Goal: Find specific page/section: Find specific page/section

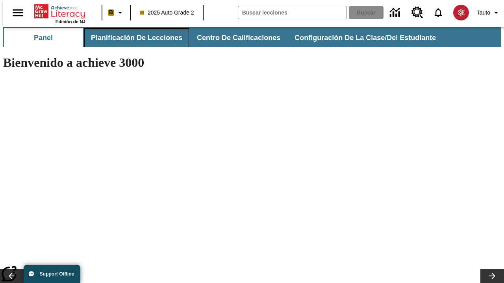
click at [132, 38] on span "Planificación de lecciones" at bounding box center [136, 37] width 91 height 9
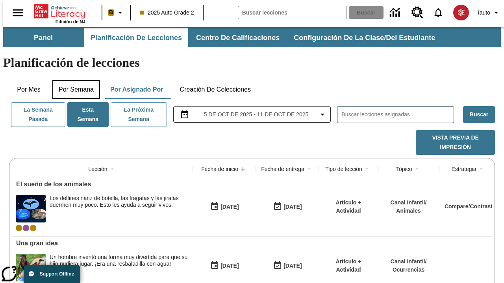
click at [74, 80] on button "Por semana" at bounding box center [76, 89] width 48 height 19
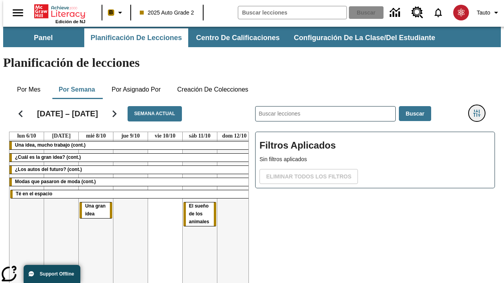
click at [479, 110] on icon "Menú lateral de filtros" at bounding box center [476, 113] width 7 height 7
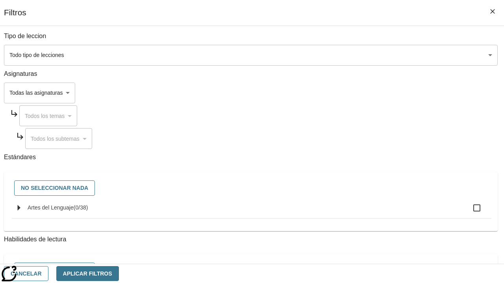
click at [347, 93] on body "Saltar al contenido principal Edición de NJ B 2025 Auto Grade 2 Buscar 0 Tauto …" at bounding box center [251, 195] width 497 height 336
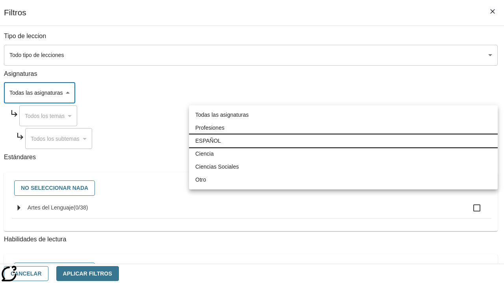
click at [343, 141] on li "ESPAÑOL" at bounding box center [343, 141] width 308 height 13
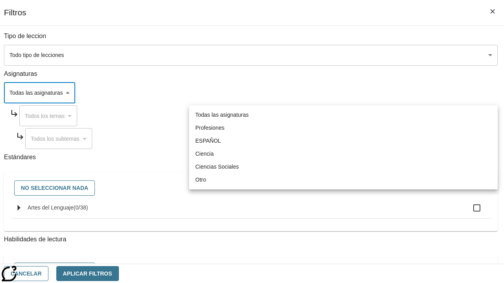
type input "1"
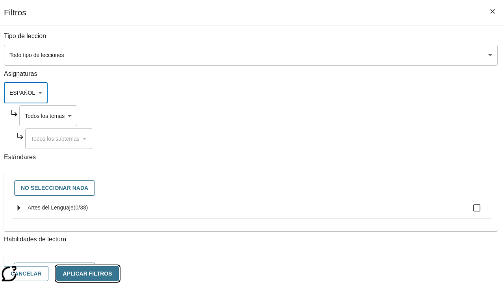
click at [119, 273] on button "Aplicar Filtros" at bounding box center [87, 273] width 63 height 15
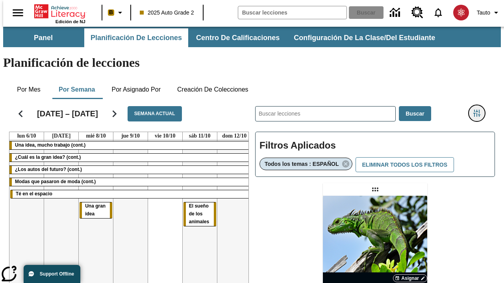
click at [479, 110] on icon "Menú lateral de filtros" at bounding box center [476, 113] width 7 height 7
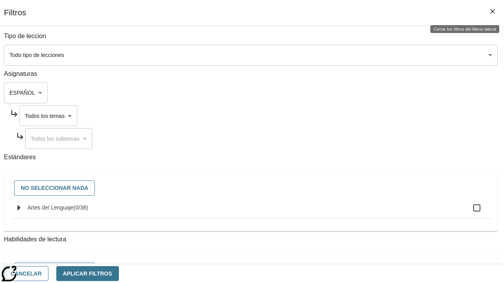
click at [354, 116] on body "Saltar al contenido principal Edición de NJ B 2025 Auto Grade 2 Buscar 0 Tauto …" at bounding box center [251, 232] width 497 height 410
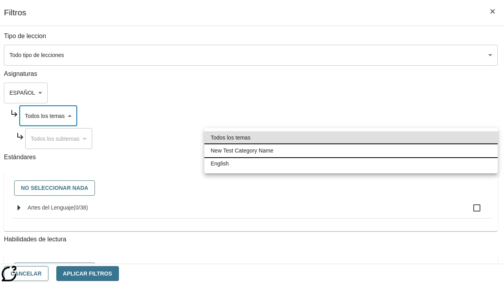
click at [351, 151] on li "New Test Category Name" at bounding box center [350, 150] width 293 height 13
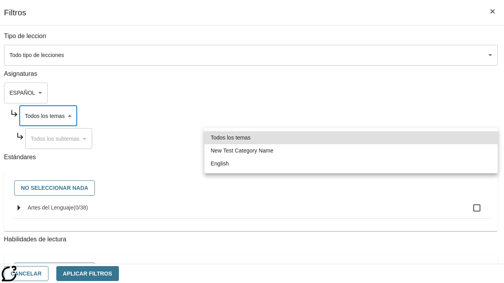
type input "265"
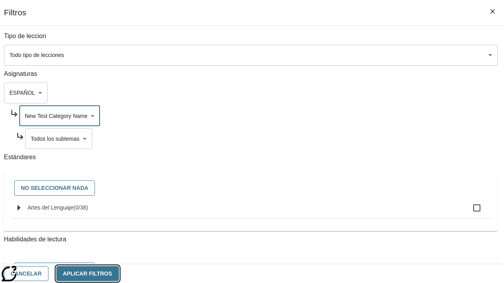
click at [119, 273] on button "Aplicar Filtros" at bounding box center [87, 273] width 63 height 15
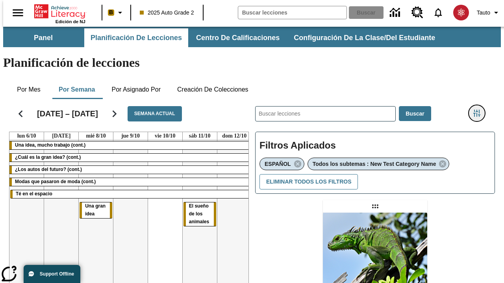
click at [479, 110] on icon "Menú lateral de filtros" at bounding box center [476, 113] width 7 height 7
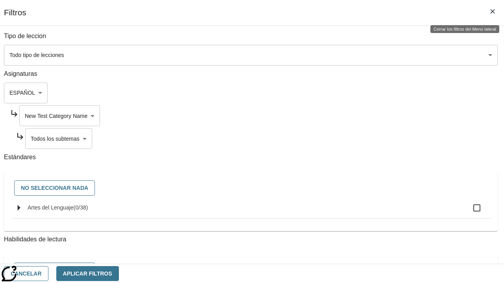
click at [358, 138] on body "Saltar al contenido principal Edición de NJ B 2025 Auto Grade 2 Buscar 0 Tauto …" at bounding box center [251, 240] width 497 height 427
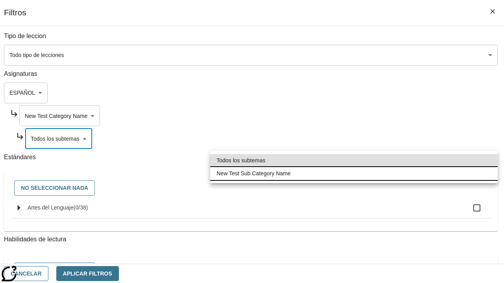
click at [354, 174] on li "New Test Sub Category Name" at bounding box center [353, 173] width 287 height 13
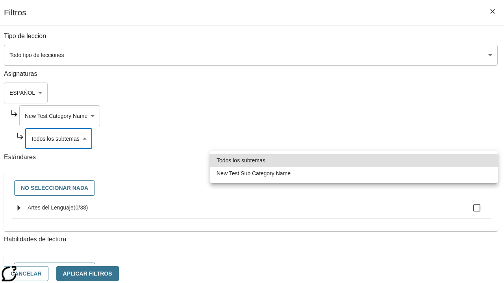
type input "2232"
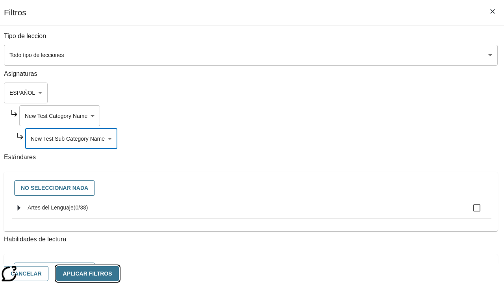
click at [119, 273] on button "Aplicar Filtros" at bounding box center [87, 273] width 63 height 15
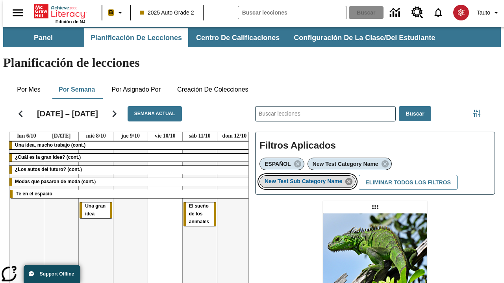
click at [351, 177] on icon "Eliminar New Test Sub Category Name el ítem seleccionado del filtro" at bounding box center [348, 181] width 9 height 9
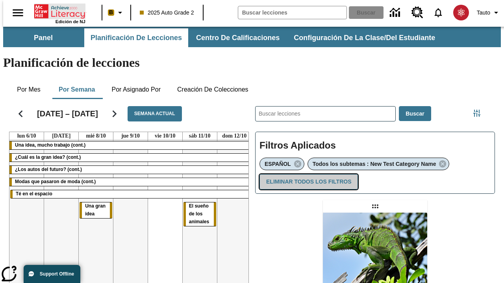
click at [307, 174] on button "Eliminar todos los filtros" at bounding box center [308, 181] width 98 height 15
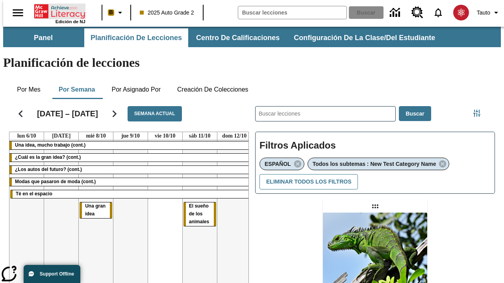
click at [57, 11] on icon "Portada" at bounding box center [60, 12] width 52 height 16
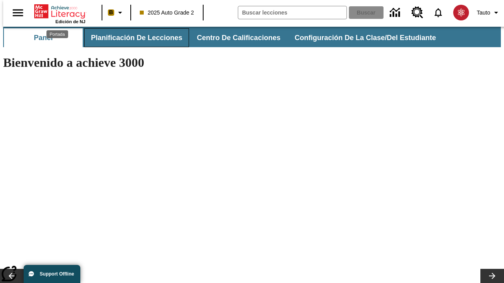
click at [132, 38] on span "Planificación de lecciones" at bounding box center [136, 37] width 91 height 9
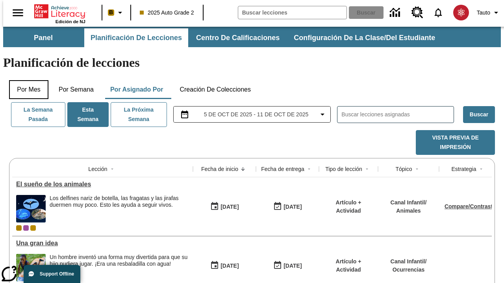
click at [26, 80] on button "Por mes" at bounding box center [28, 89] width 39 height 19
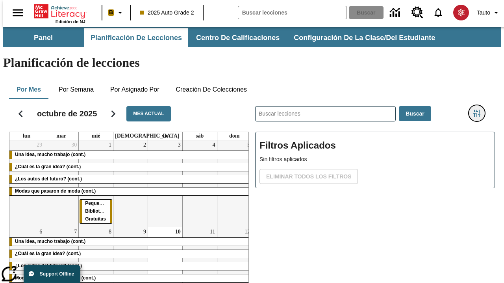
click at [479, 110] on icon "Menú lateral de filtros" at bounding box center [476, 113] width 7 height 7
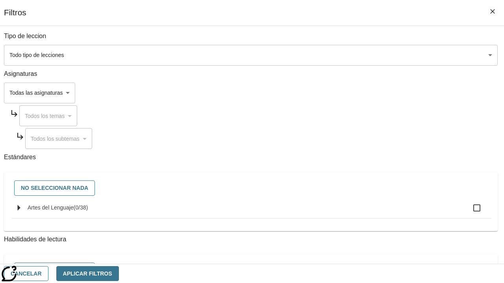
click at [347, 93] on body "Saltar al contenido principal Edición de NJ B 2025 Auto Grade 2 Buscar 0 Tauto …" at bounding box center [251, 195] width 497 height 336
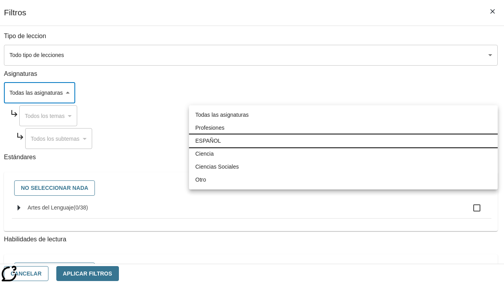
click at [343, 141] on li "ESPAÑOL" at bounding box center [343, 141] width 308 height 13
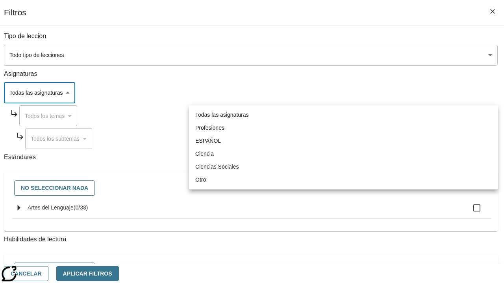
type input "1"
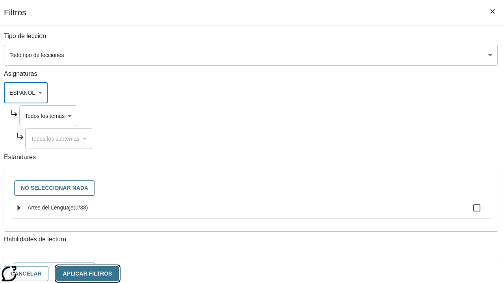
click at [119, 273] on button "Aplicar Filtros" at bounding box center [87, 273] width 63 height 15
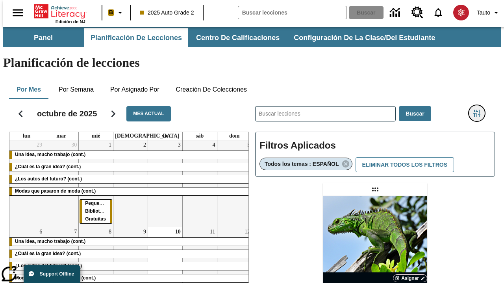
click at [479, 110] on icon "Menú lateral de filtros" at bounding box center [476, 113] width 7 height 7
